Goal: Register for event/course

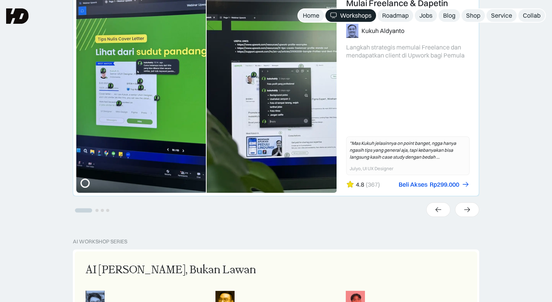
scroll to position [174, 0]
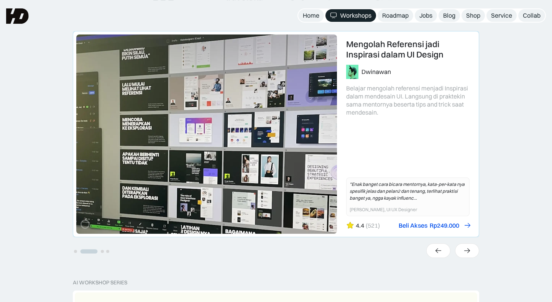
click at [426, 226] on link "Beli Akses Rp249.000" at bounding box center [433, 225] width 71 height 8
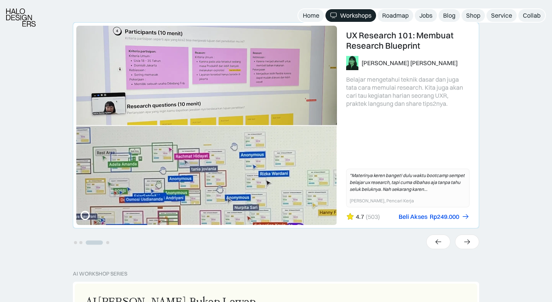
scroll to position [184, 0]
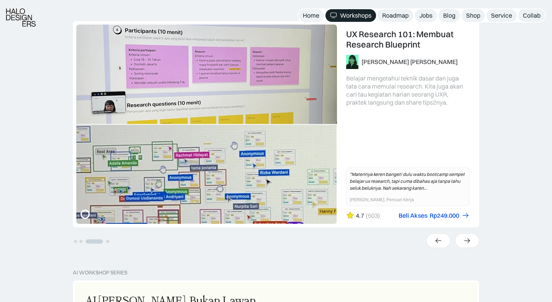
click at [81, 243] on li "Select a slide to show" at bounding box center [80, 240] width 5 height 7
click at [81, 242] on button "Go to slide 2" at bounding box center [80, 241] width 3 height 3
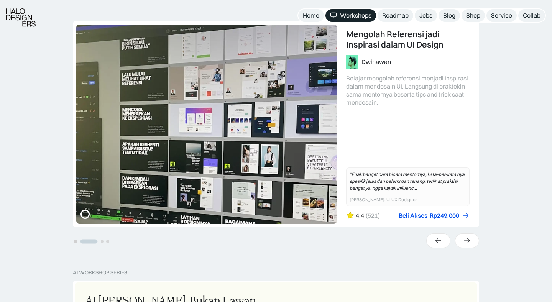
click at [75, 241] on button "Go to slide 1" at bounding box center [75, 241] width 3 height 3
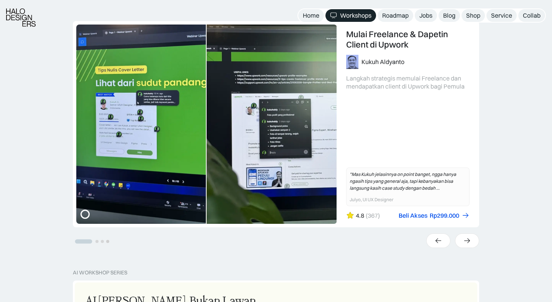
click at [107, 242] on button "Go to slide 4" at bounding box center [107, 241] width 3 height 3
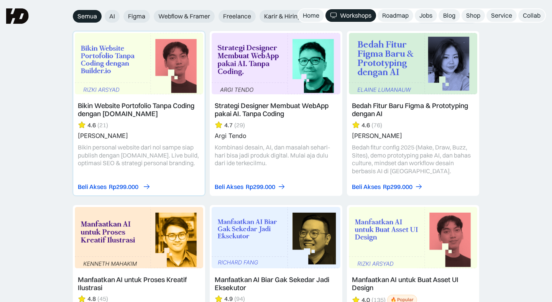
scroll to position [891, 0]
click at [133, 186] on div "Rp299.000" at bounding box center [123, 187] width 29 height 8
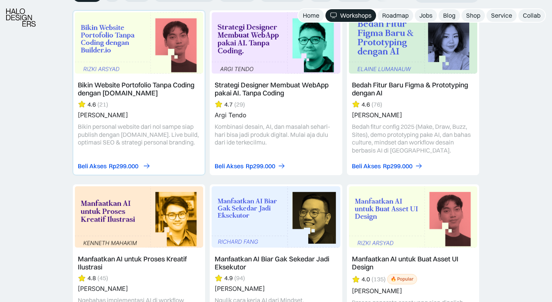
click at [95, 168] on div "Beli Akses" at bounding box center [92, 166] width 29 height 8
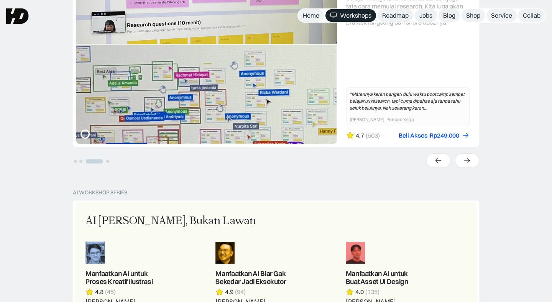
scroll to position [259, 0]
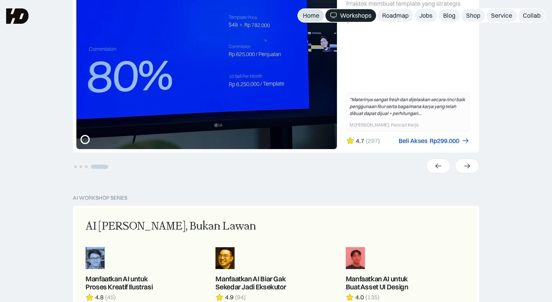
click at [313, 14] on div "Home" at bounding box center [311, 15] width 16 height 8
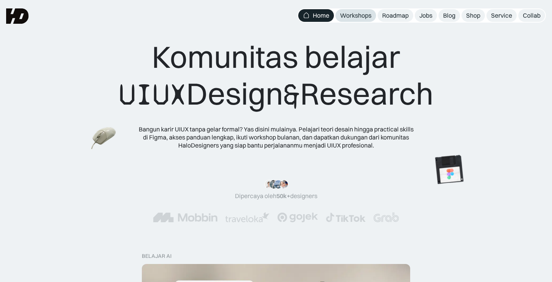
click at [351, 16] on div "Workshops" at bounding box center [355, 15] width 31 height 8
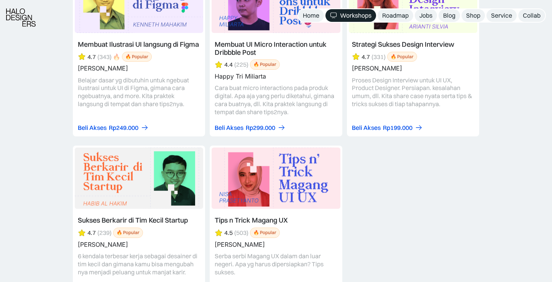
scroll to position [3199, 0]
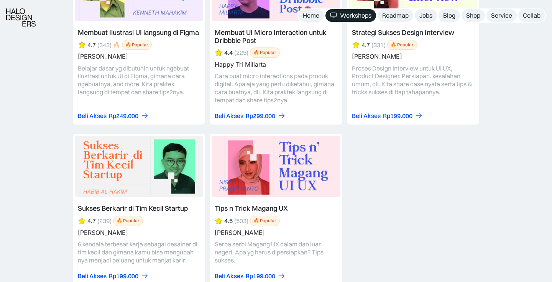
click at [264, 31] on link at bounding box center [276, 41] width 132 height 167
click at [210, 0] on link at bounding box center [276, 41] width 132 height 167
click at [253, 1] on link at bounding box center [276, 41] width 132 height 167
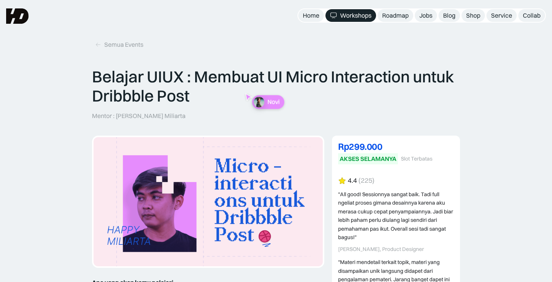
scroll to position [21, 0]
